Goal: Check status: Check status

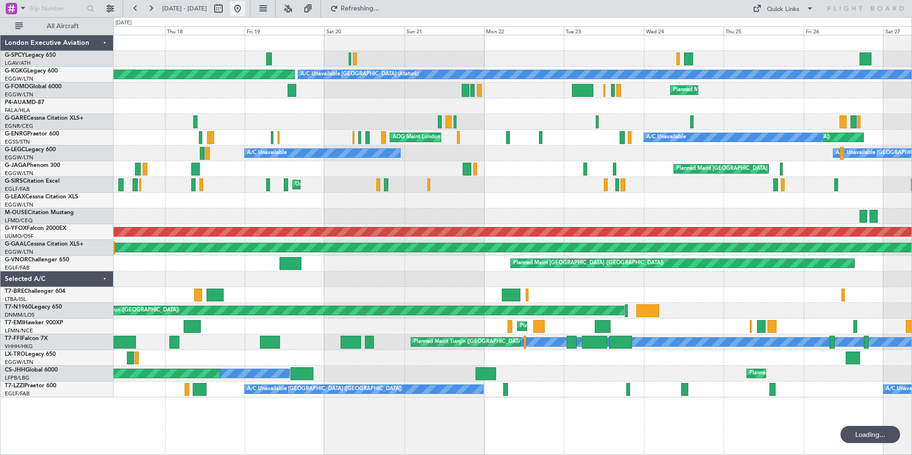
click at [245, 10] on button at bounding box center [237, 8] width 15 height 15
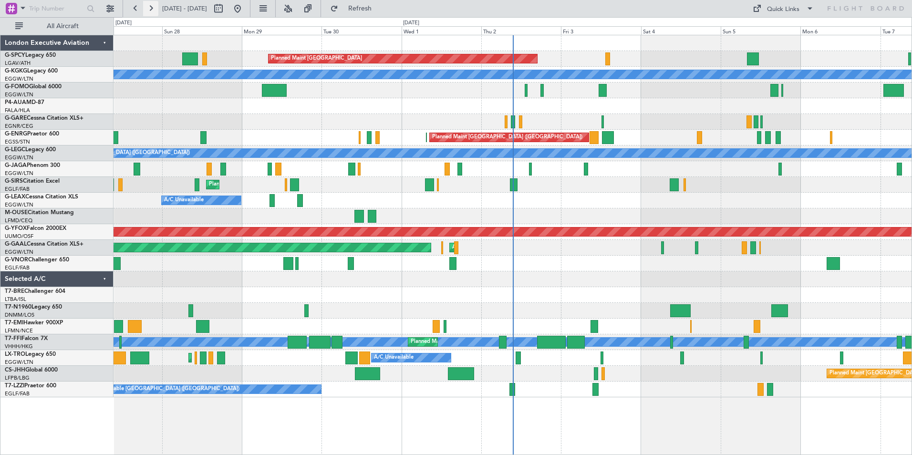
click at [149, 6] on button at bounding box center [150, 8] width 15 height 15
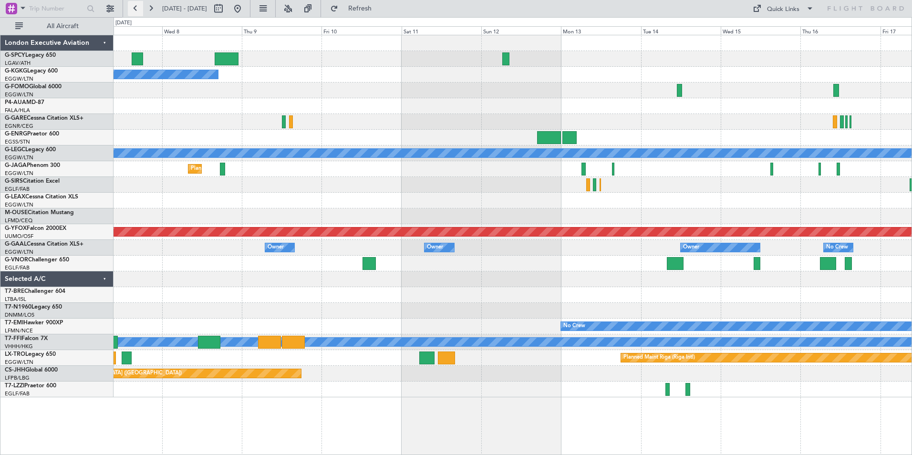
click at [131, 10] on button at bounding box center [135, 8] width 15 height 15
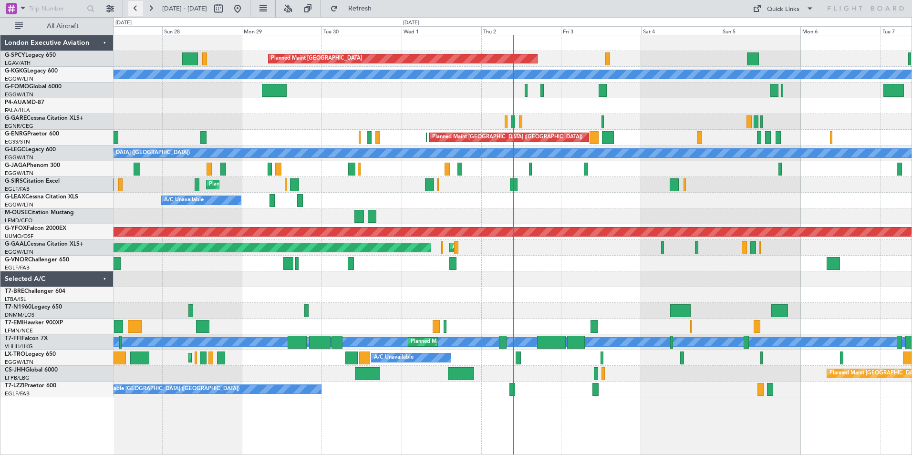
click at [136, 7] on button at bounding box center [135, 8] width 15 height 15
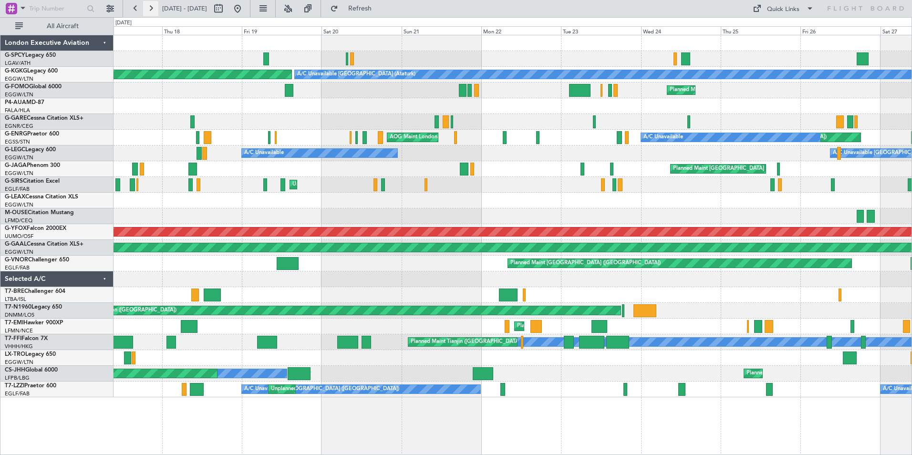
click at [154, 8] on button at bounding box center [150, 8] width 15 height 15
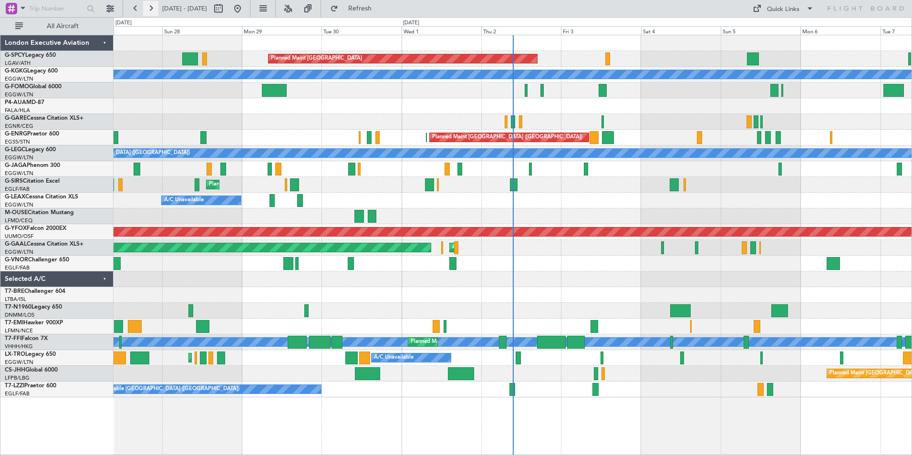
click at [154, 8] on button at bounding box center [150, 8] width 15 height 15
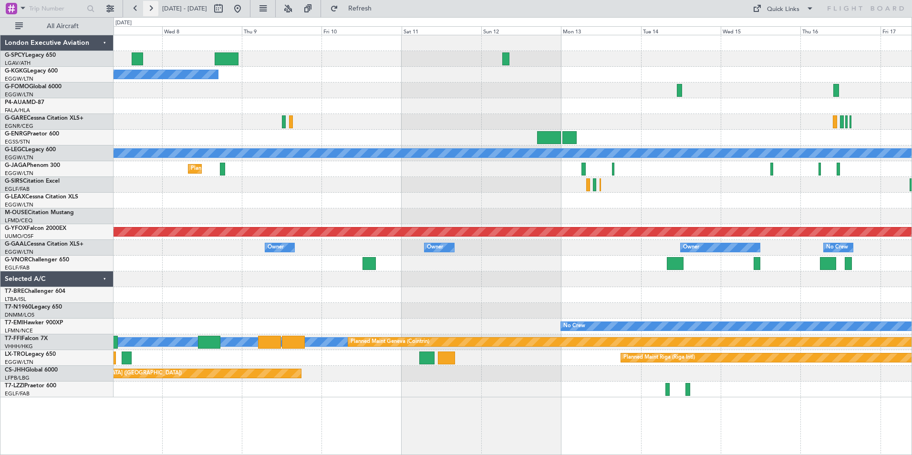
click at [154, 6] on button at bounding box center [150, 8] width 15 height 15
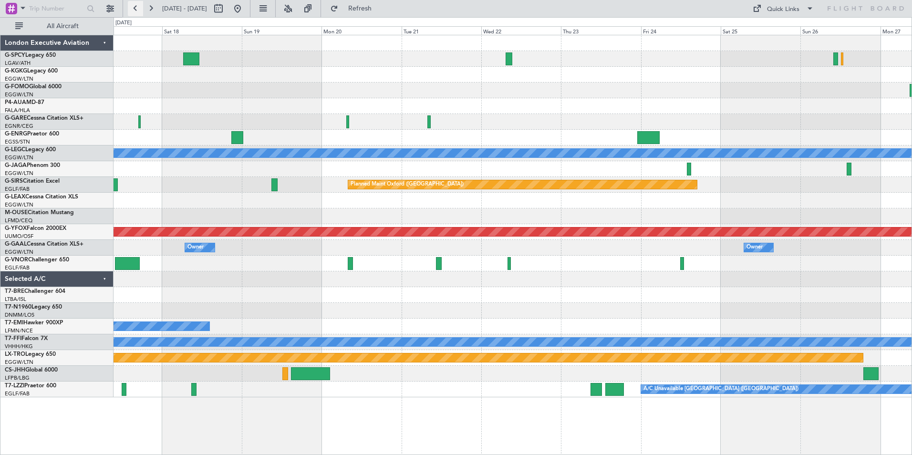
click at [131, 10] on button at bounding box center [135, 8] width 15 height 15
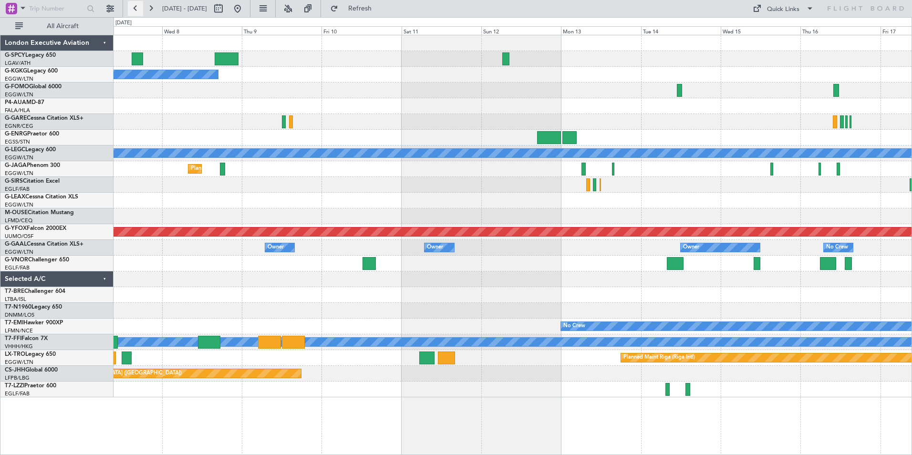
click at [135, 10] on button at bounding box center [135, 8] width 15 height 15
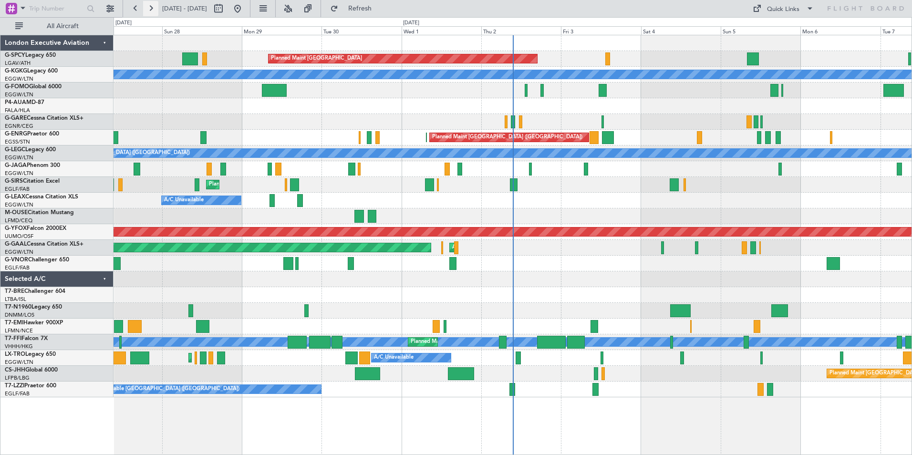
click at [151, 8] on button at bounding box center [150, 8] width 15 height 15
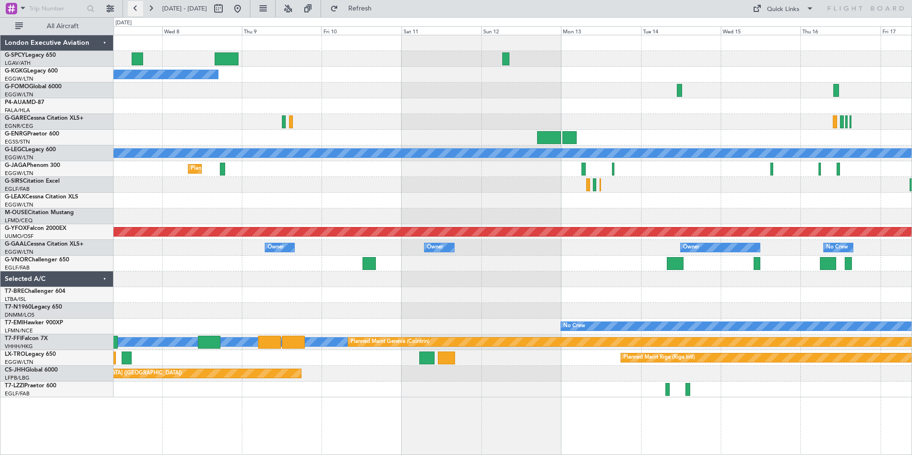
click at [134, 7] on button at bounding box center [135, 8] width 15 height 15
